Goal: Communication & Community: Answer question/provide support

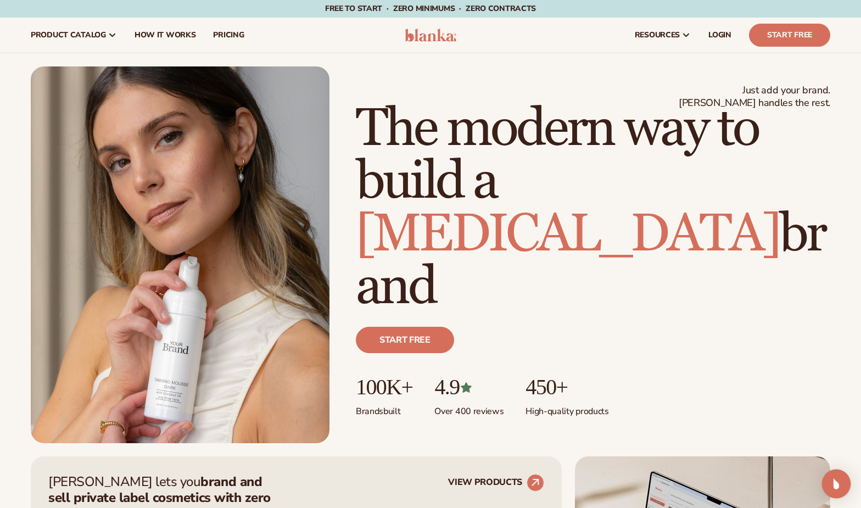
click at [846, 489] on div "Open Intercom Messenger" at bounding box center [836, 484] width 29 height 29
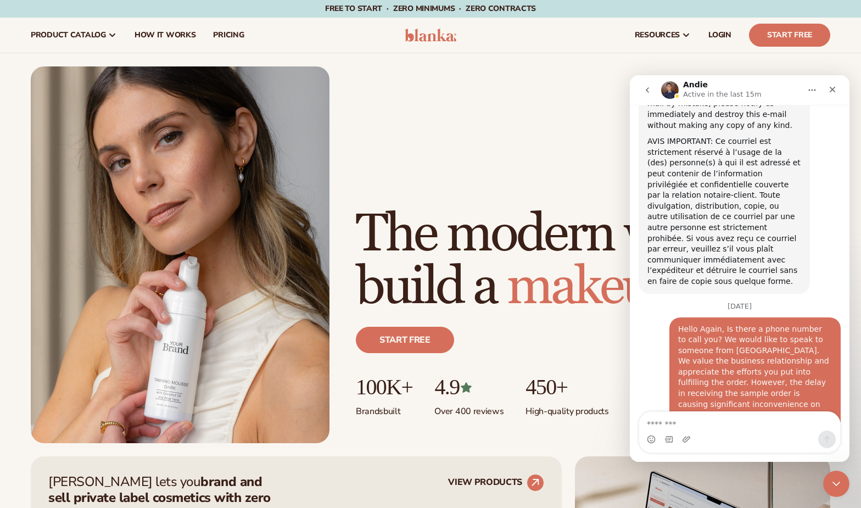
scroll to position [3052, 0]
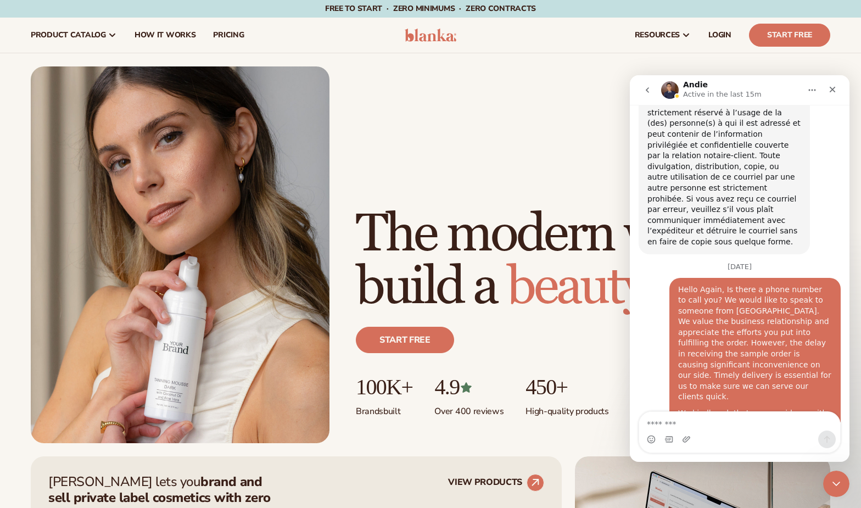
click at [678, 424] on textarea "Message…" at bounding box center [739, 421] width 201 height 19
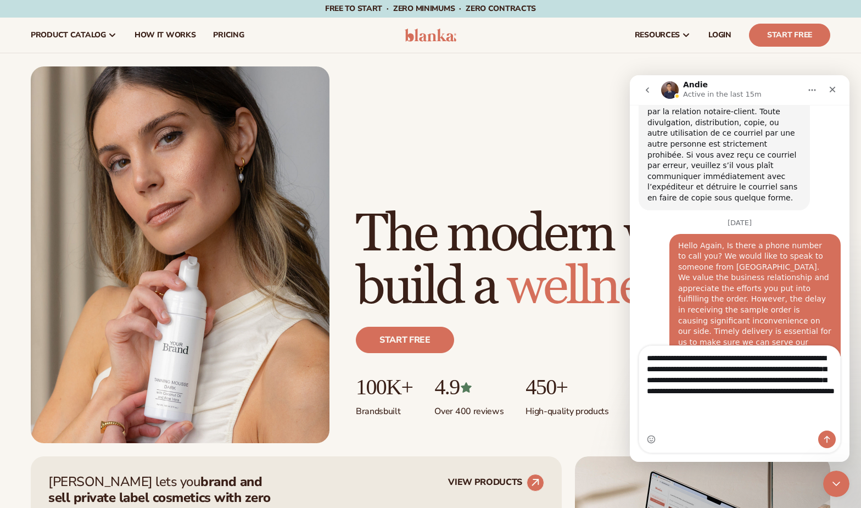
scroll to position [3107, 0]
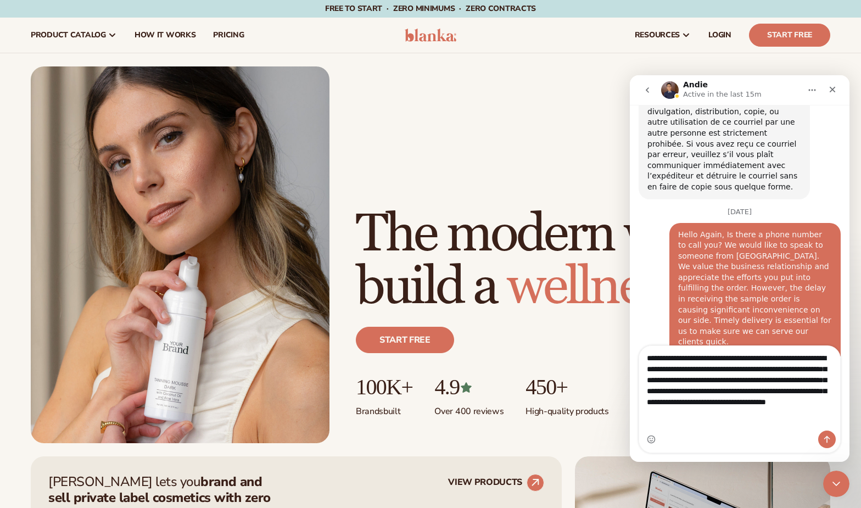
type textarea "**********"
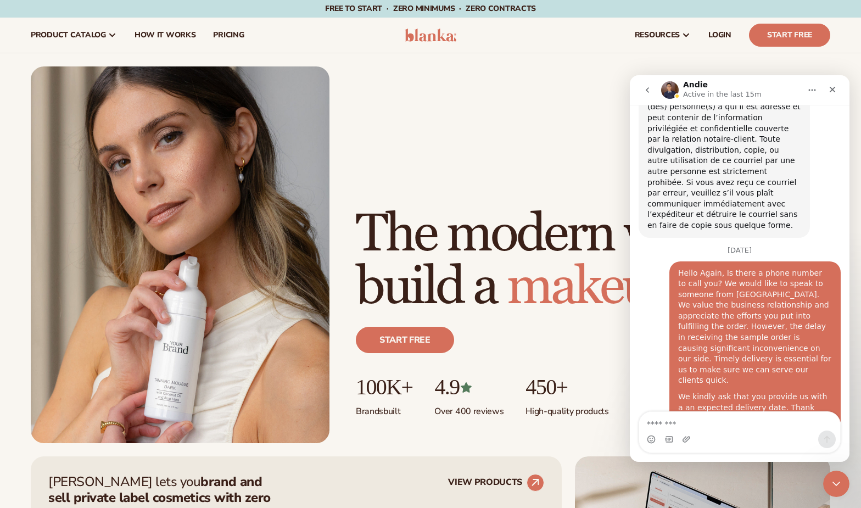
scroll to position [3172, 0]
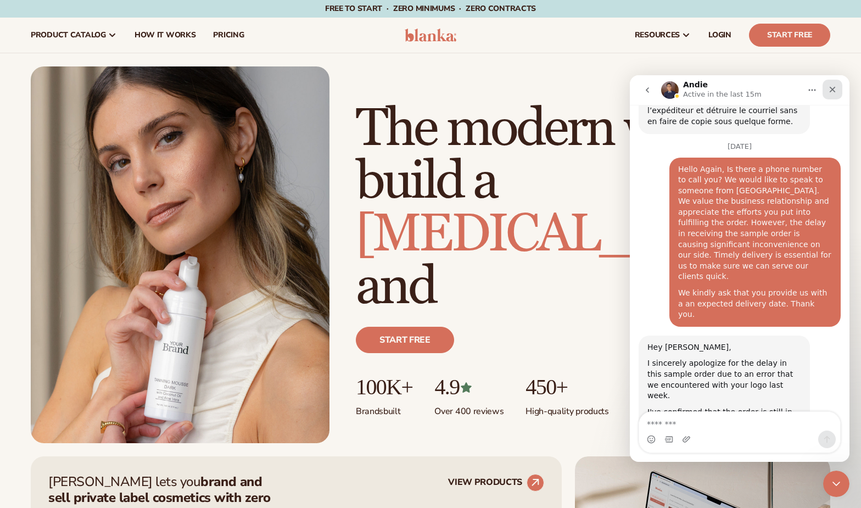
click at [835, 91] on icon "Close" at bounding box center [832, 89] width 9 height 9
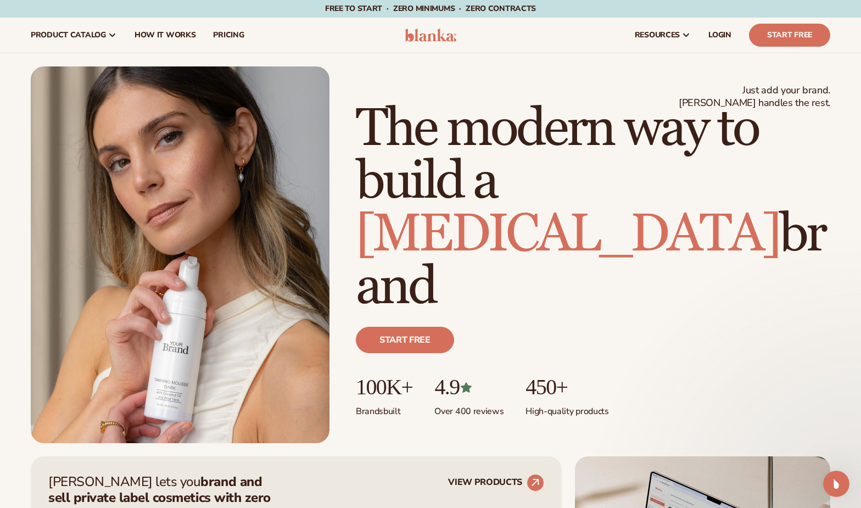
scroll to position [0, 0]
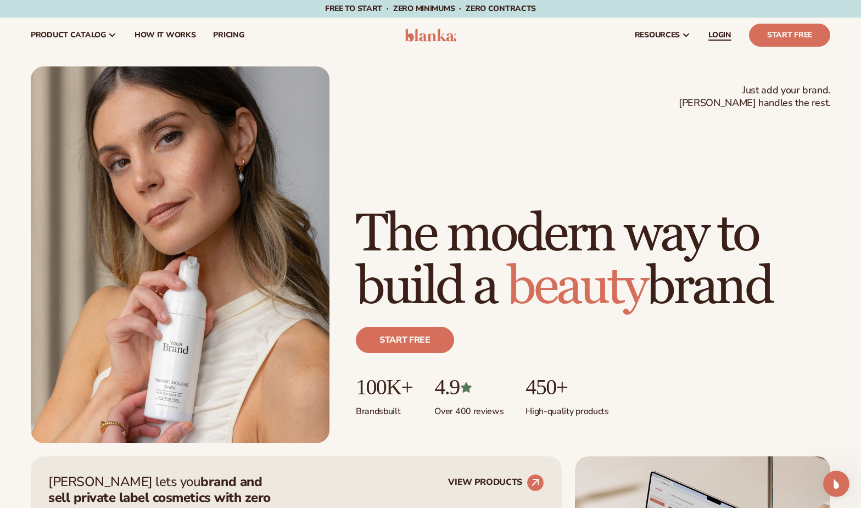
click at [728, 31] on span "LOGIN" at bounding box center [720, 35] width 23 height 9
